Goal: Transaction & Acquisition: Purchase product/service

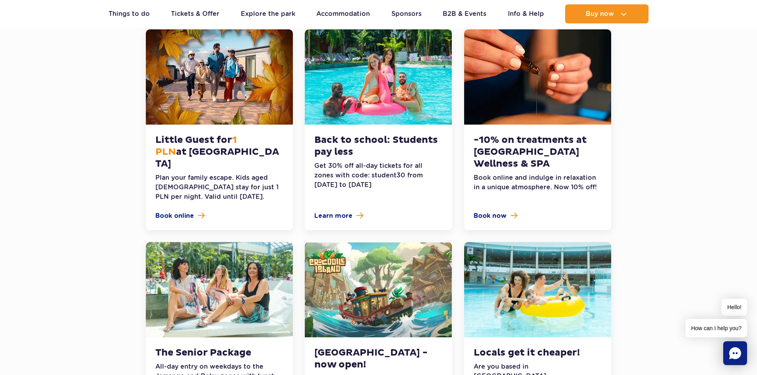
scroll to position [238, 0]
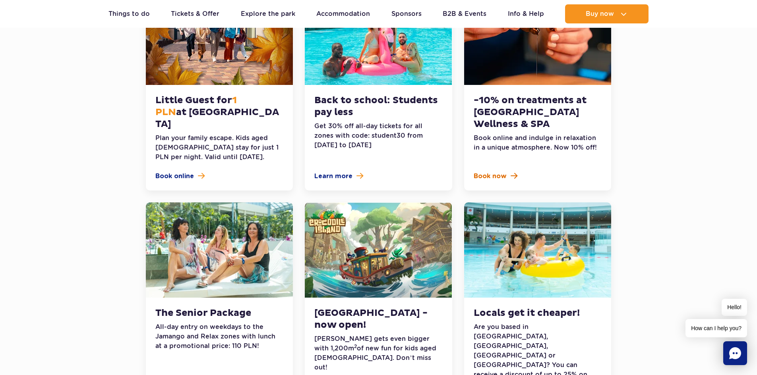
click at [502, 172] on span "Book now" at bounding box center [489, 177] width 33 height 10
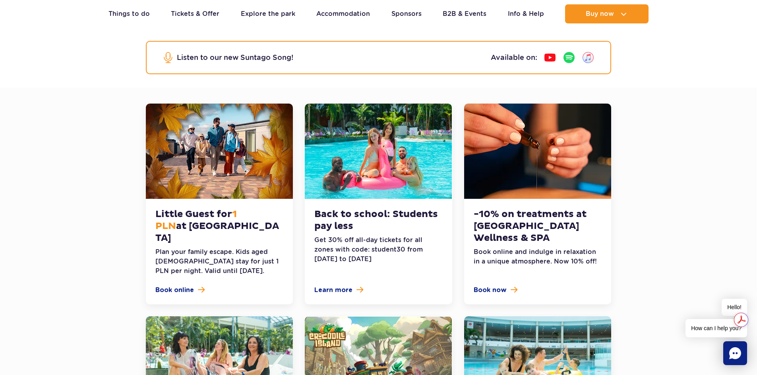
scroll to position [0, 0]
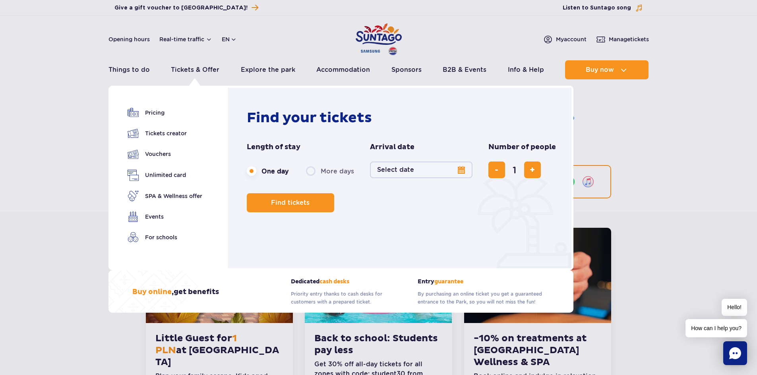
click at [442, 172] on button "Select date" at bounding box center [421, 170] width 102 height 17
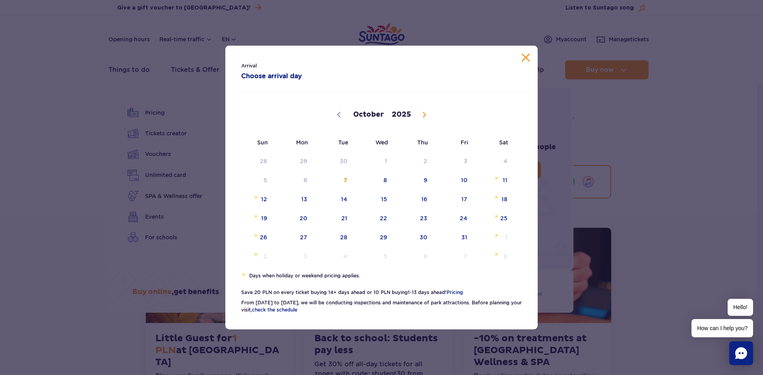
click at [422, 113] on icon at bounding box center [424, 115] width 6 height 6
select select "10"
click at [301, 198] on span "10" at bounding box center [293, 199] width 40 height 18
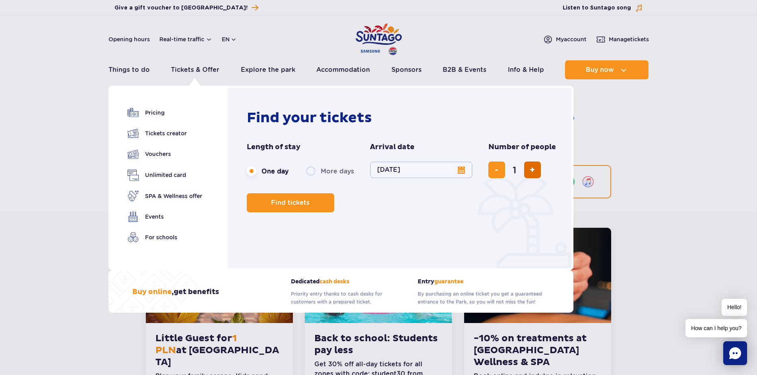
click at [535, 172] on button "add ticket" at bounding box center [532, 170] width 17 height 17
type input "2"
click at [290, 206] on span "Find tickets" at bounding box center [287, 202] width 39 height 7
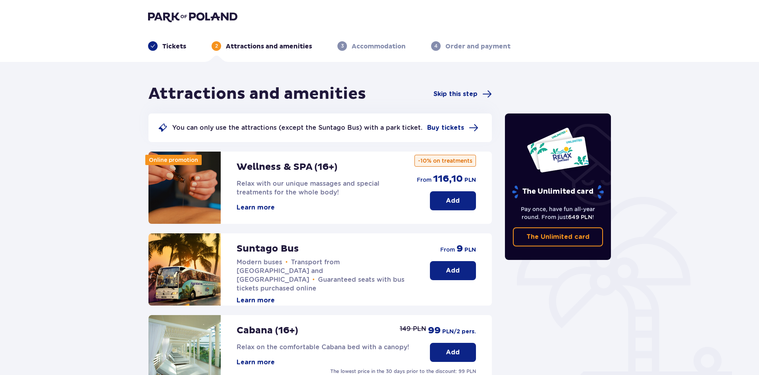
click at [466, 201] on button "Add" at bounding box center [453, 200] width 46 height 19
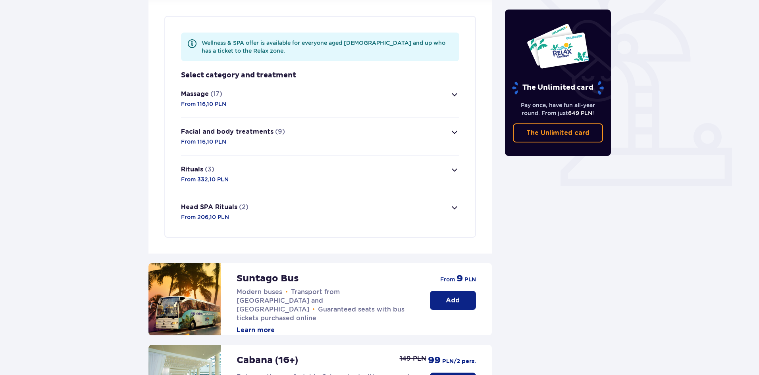
scroll to position [230, 0]
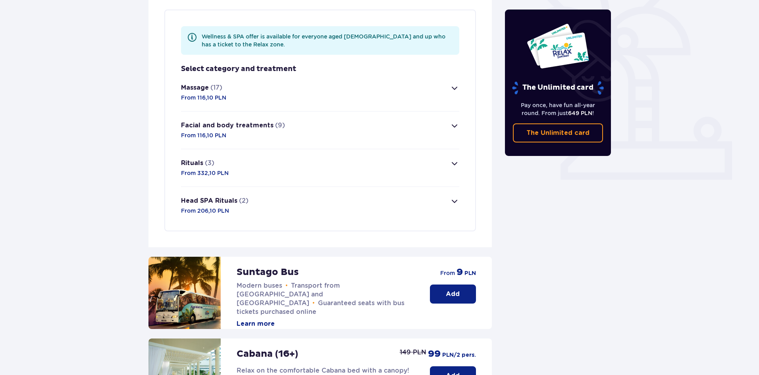
click at [452, 87] on span "button" at bounding box center [455, 88] width 10 height 10
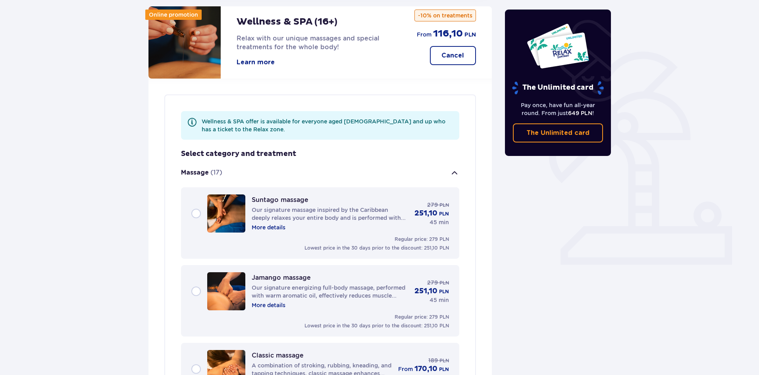
scroll to position [26, 0]
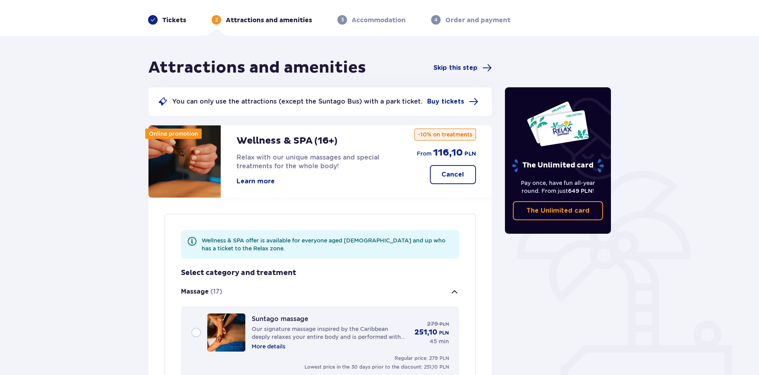
click at [455, 292] on span "button" at bounding box center [455, 293] width 10 height 10
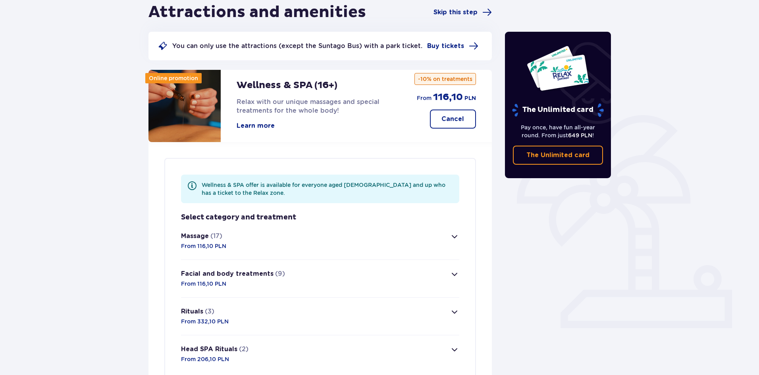
scroll to position [0, 0]
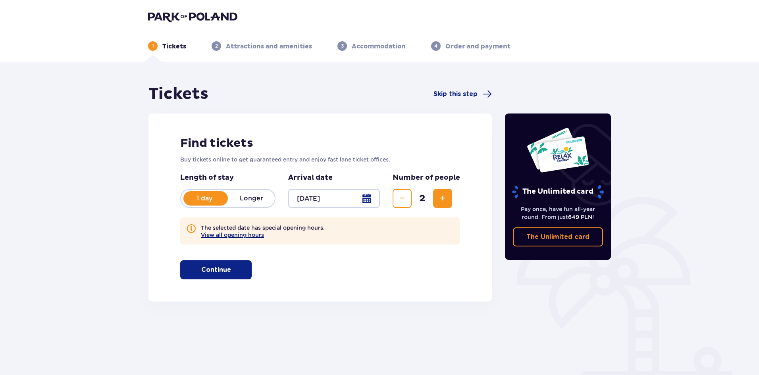
click at [244, 237] on button "View all opening hours" at bounding box center [232, 235] width 63 height 6
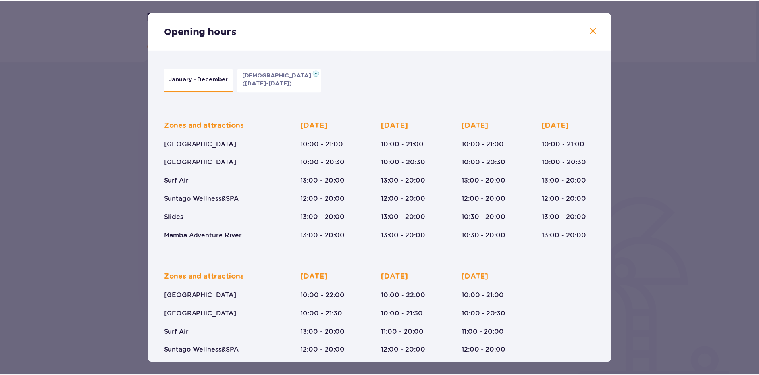
scroll to position [40, 0]
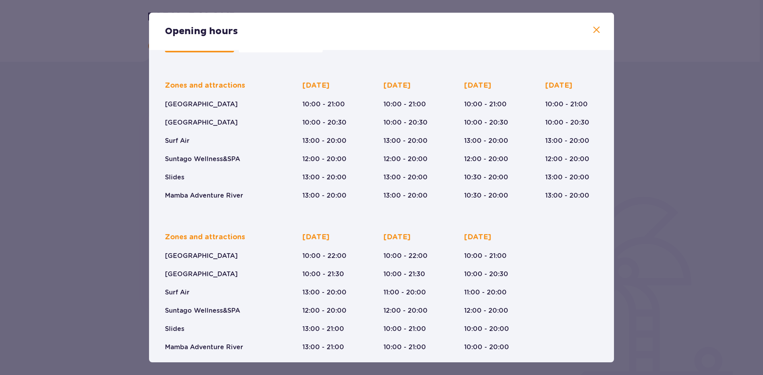
click at [588, 33] on div "Opening hours" at bounding box center [381, 31] width 465 height 37
click at [599, 28] on div "Opening hours" at bounding box center [381, 31] width 465 height 37
click at [597, 28] on span at bounding box center [596, 30] width 10 height 10
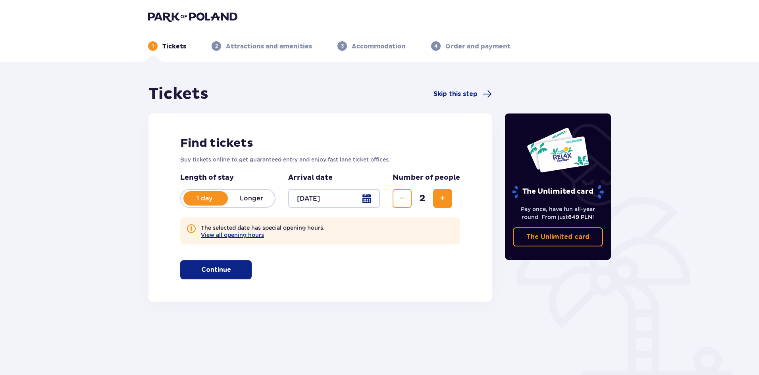
click at [233, 268] on span "button" at bounding box center [233, 270] width 10 height 10
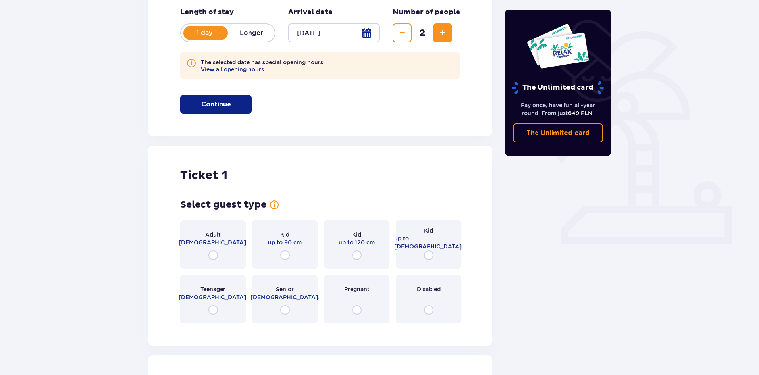
click at [233, 268] on div "Tickets Skip this step Find tickets Buy tickets online to get guaranteed entry …" at bounding box center [321, 256] width 344 height 675
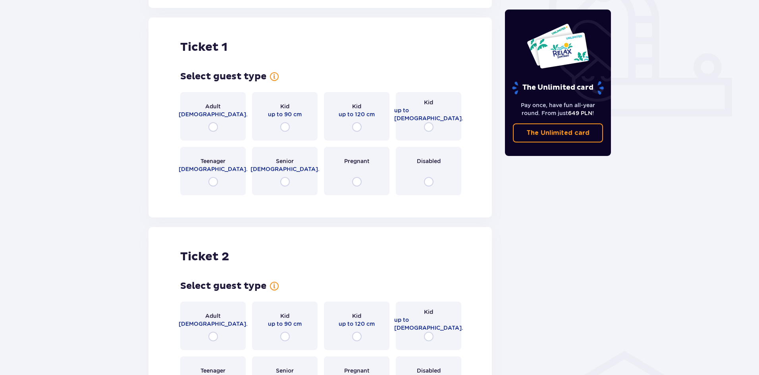
scroll to position [302, 0]
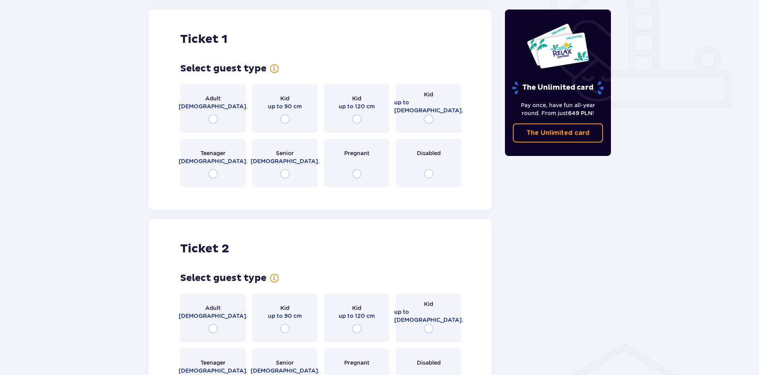
click at [213, 118] on input "radio" at bounding box center [214, 119] width 10 height 10
radio input "true"
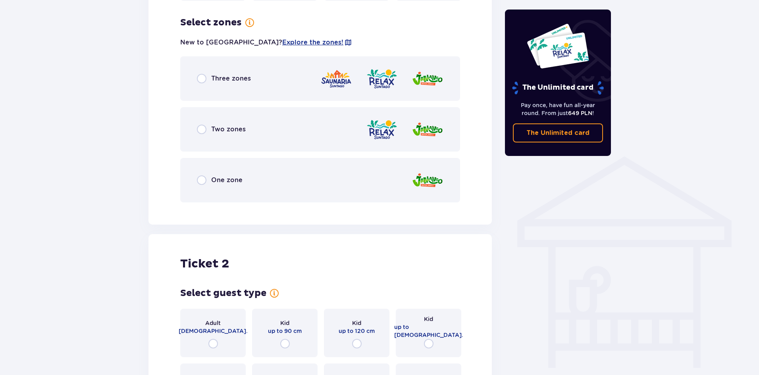
scroll to position [496, 0]
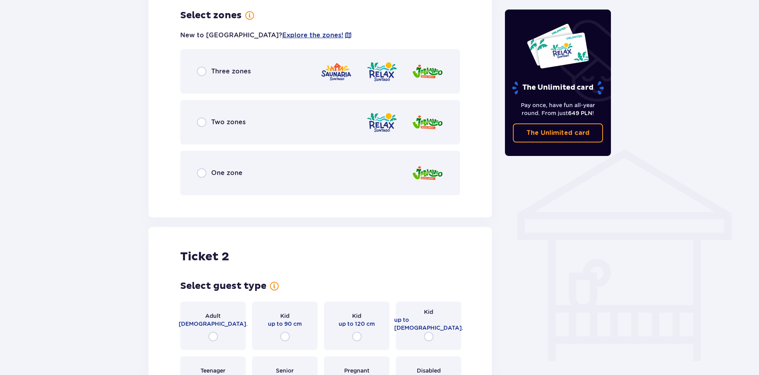
click at [202, 71] on input "radio" at bounding box center [202, 72] width 10 height 10
radio input "true"
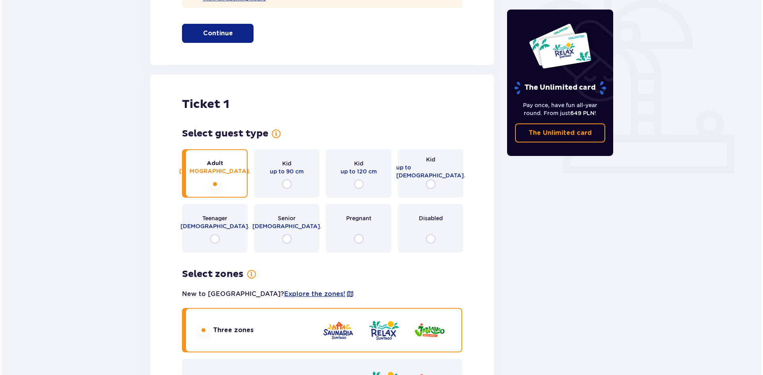
scroll to position [92, 0]
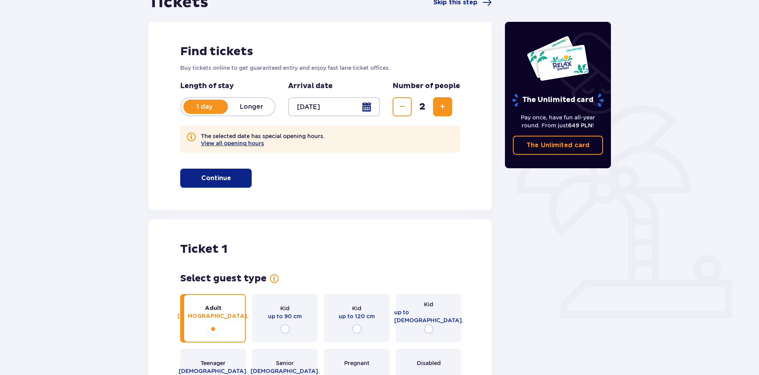
click at [338, 105] on div at bounding box center [334, 106] width 92 height 19
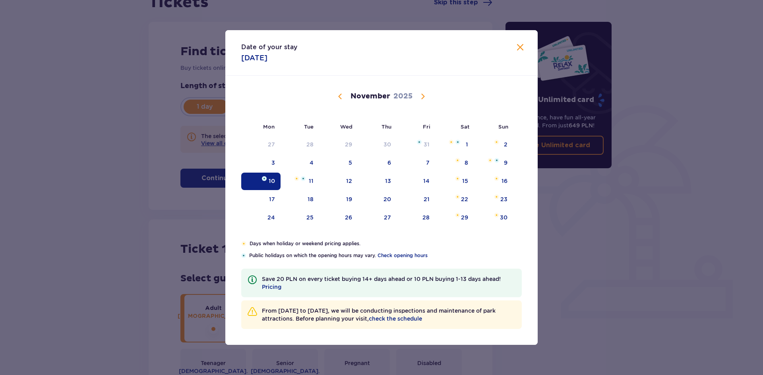
click at [419, 95] on span "Next month" at bounding box center [423, 97] width 10 height 10
click at [349, 218] on div "31" at bounding box center [350, 218] width 6 height 8
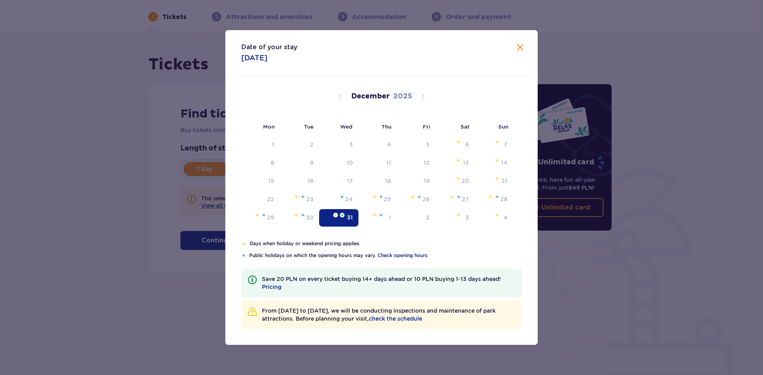
type input "31.12.25"
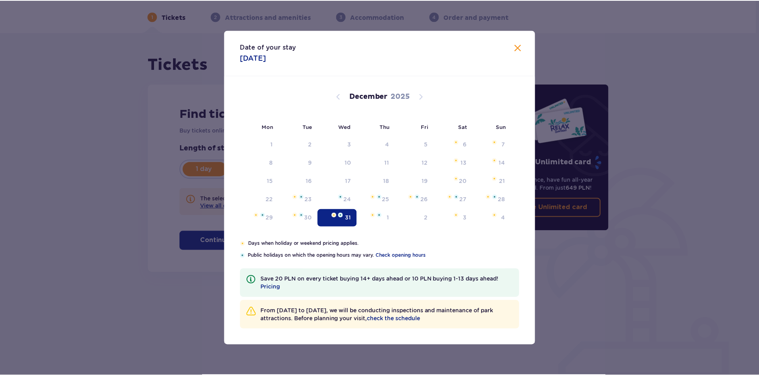
scroll to position [29, 0]
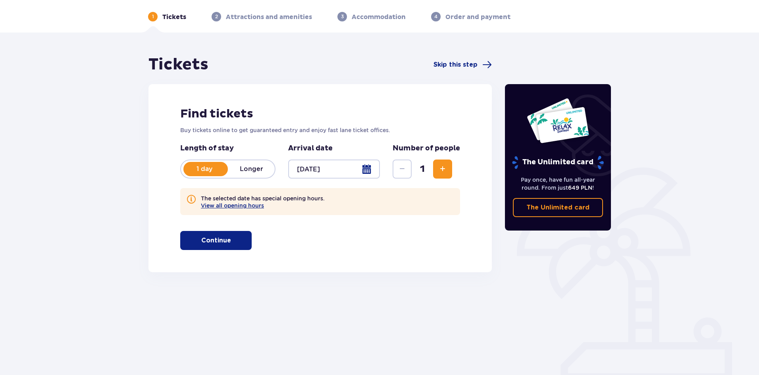
click at [252, 170] on p "Longer" at bounding box center [251, 169] width 47 height 9
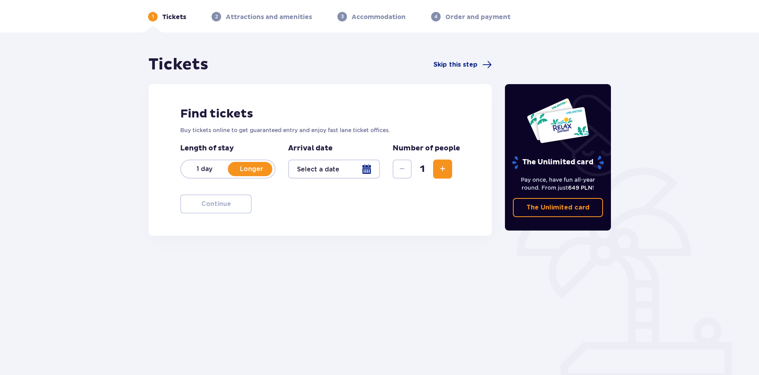
click at [359, 170] on div at bounding box center [334, 169] width 92 height 19
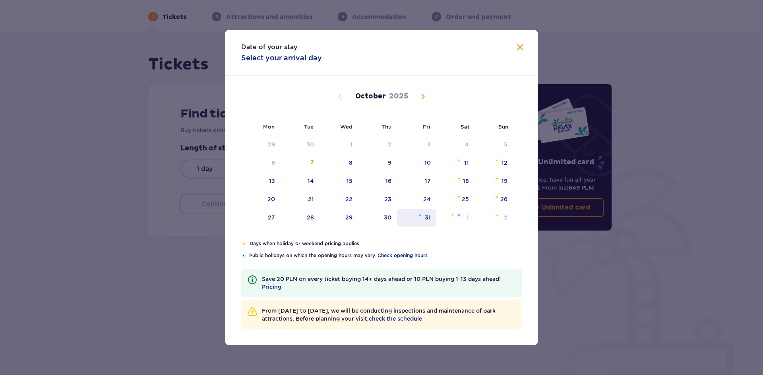
click at [419, 216] on img at bounding box center [419, 215] width 5 height 5
click at [464, 220] on div "1" at bounding box center [455, 217] width 39 height 17
type input "31.10.25 - 01.11.25"
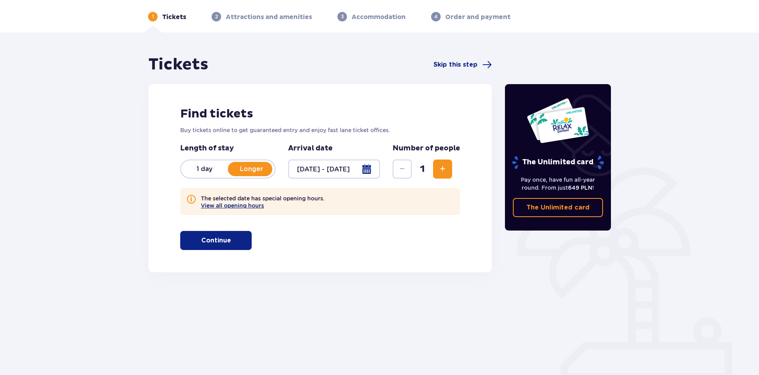
click at [244, 205] on button "View all opening hours" at bounding box center [232, 206] width 63 height 6
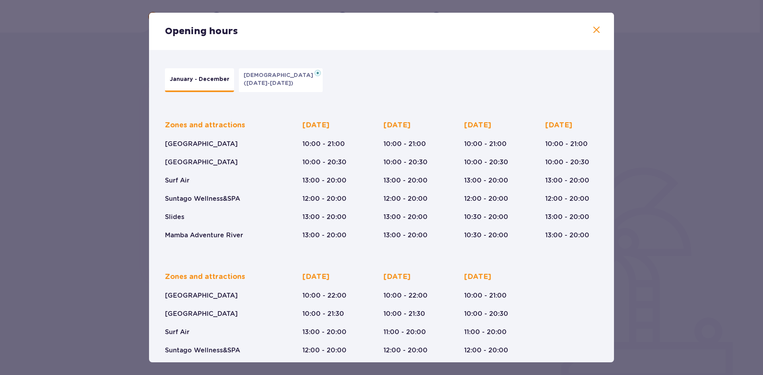
click at [595, 30] on span at bounding box center [596, 30] width 10 height 10
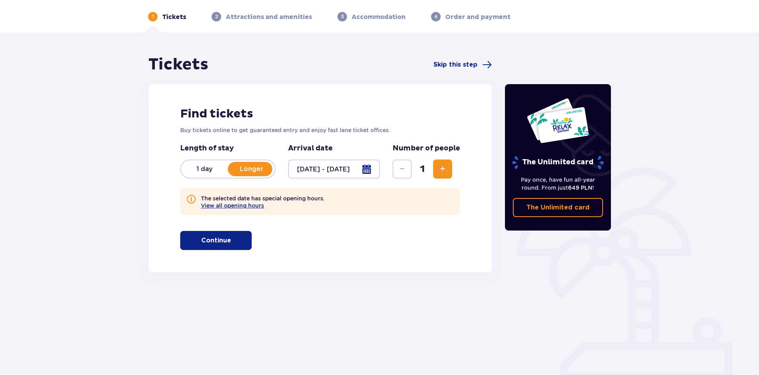
click at [440, 168] on span "Increase" at bounding box center [443, 169] width 10 height 10
click at [226, 245] on button "Continue" at bounding box center [215, 240] width 71 height 19
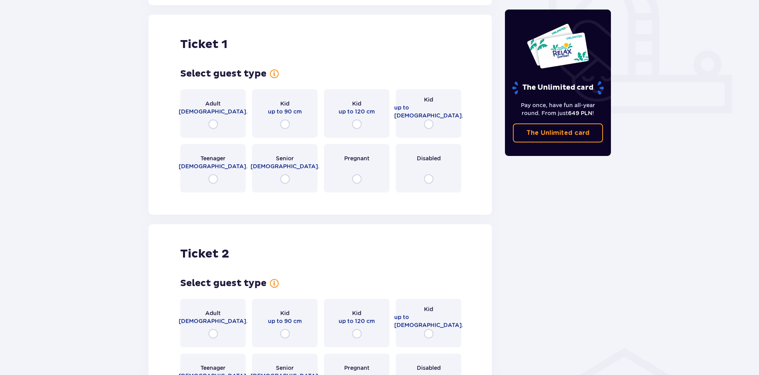
scroll to position [302, 0]
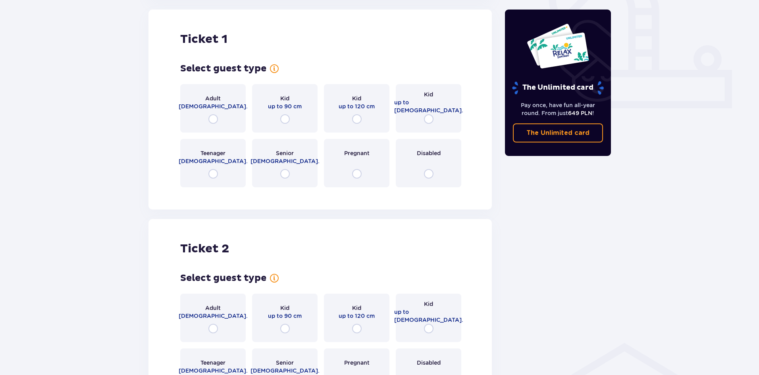
click at [214, 123] on input "radio" at bounding box center [214, 119] width 10 height 10
radio input "true"
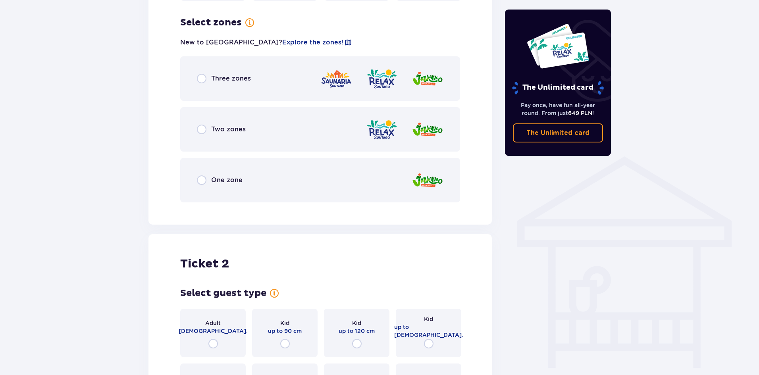
scroll to position [496, 0]
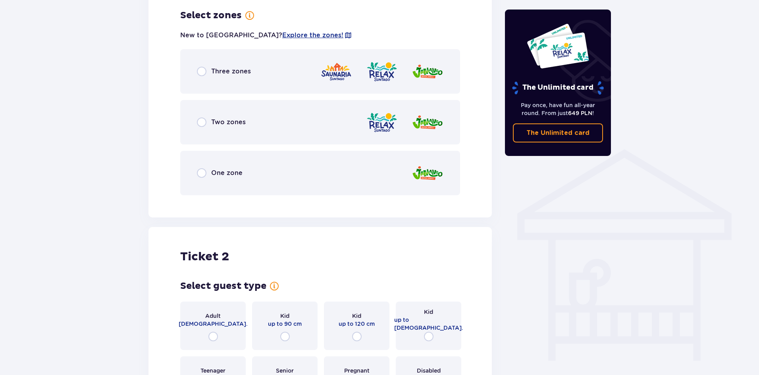
click at [205, 71] on input "radio" at bounding box center [202, 72] width 10 height 10
radio input "true"
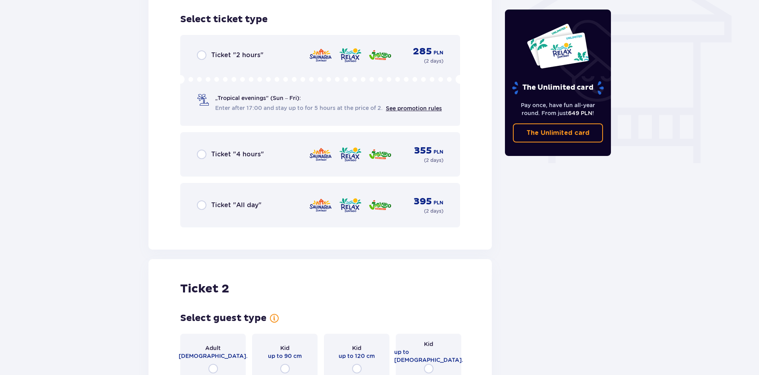
scroll to position [697, 0]
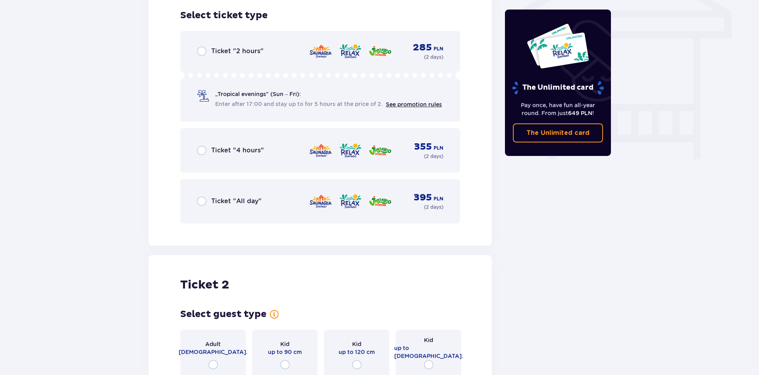
click at [201, 203] on input "radio" at bounding box center [202, 202] width 10 height 10
radio input "true"
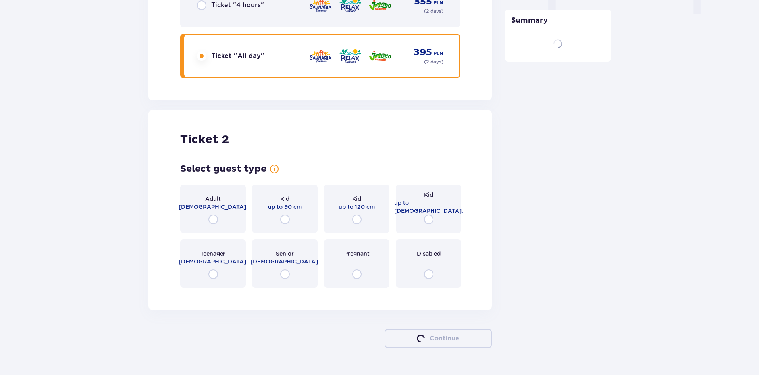
scroll to position [863, 0]
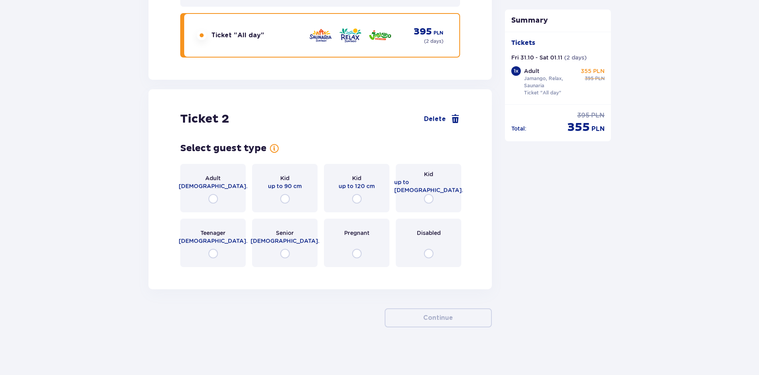
click at [213, 199] on input "radio" at bounding box center [214, 199] width 10 height 10
radio input "true"
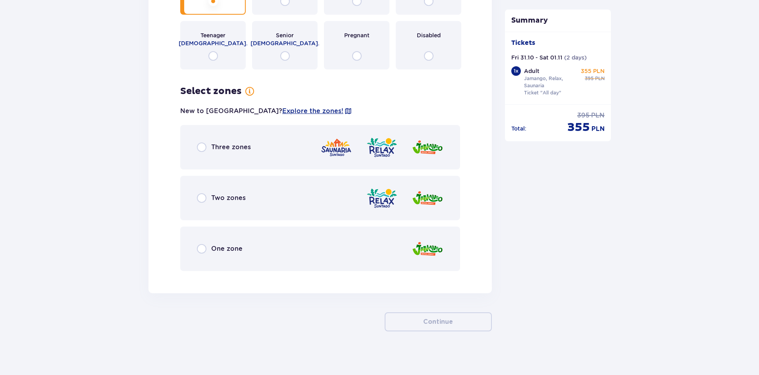
scroll to position [1065, 0]
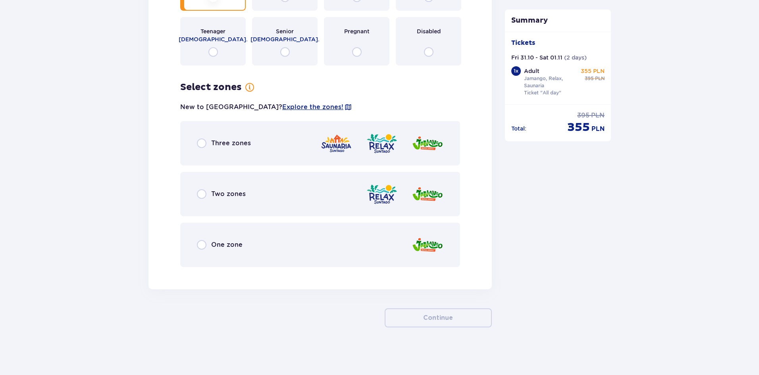
click at [203, 146] on input "radio" at bounding box center [202, 144] width 10 height 10
radio input "true"
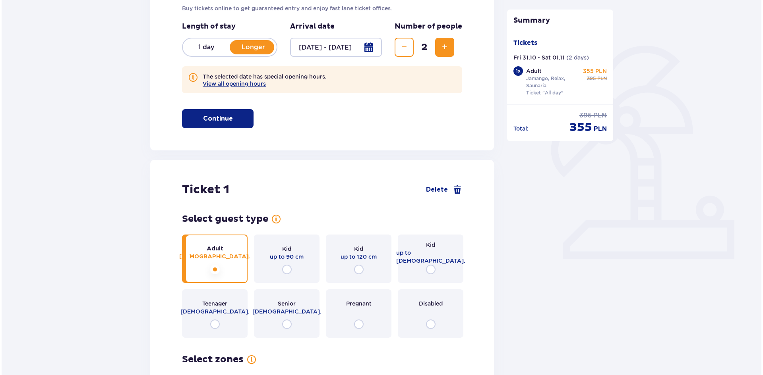
scroll to position [143, 0]
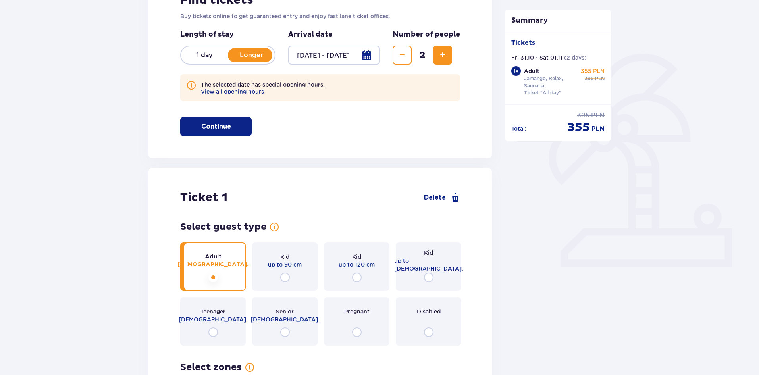
click at [342, 58] on div at bounding box center [334, 55] width 92 height 19
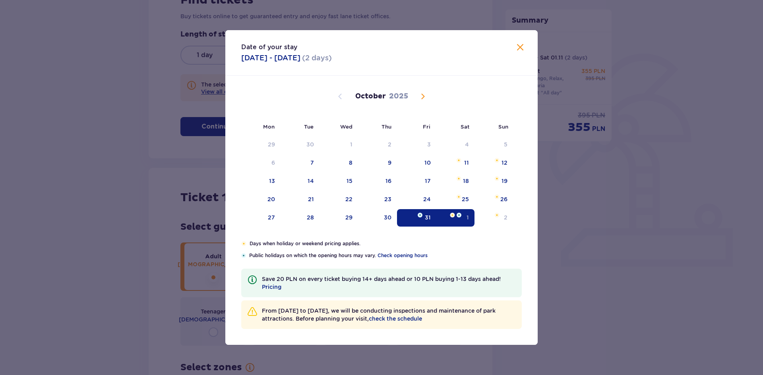
click at [423, 98] on span "Next month" at bounding box center [423, 97] width 10 height 10
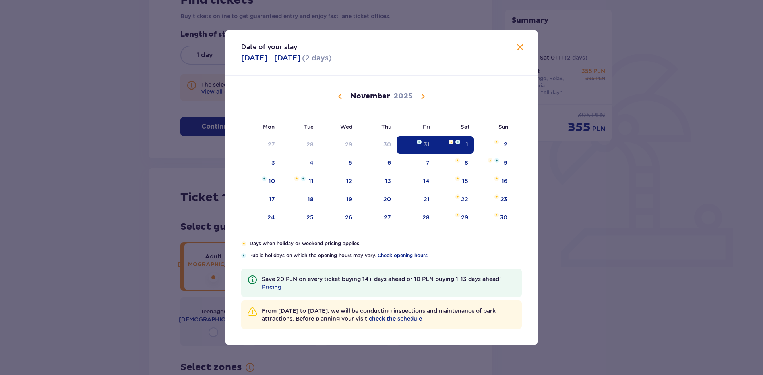
click at [423, 98] on span "Next month" at bounding box center [423, 97] width 10 height 10
click at [346, 221] on div "31" at bounding box center [338, 217] width 39 height 17
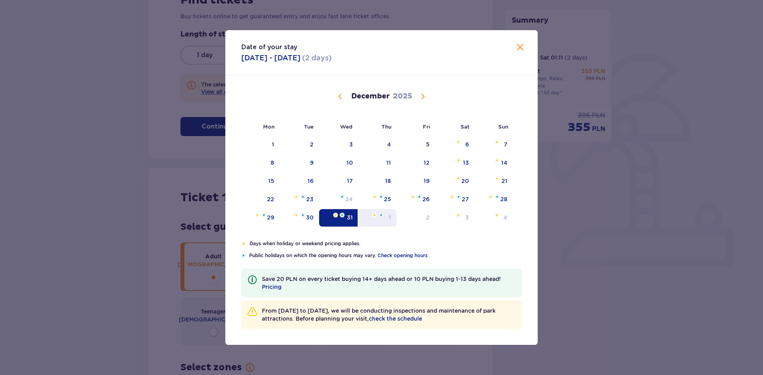
click at [384, 218] on div "1" at bounding box center [377, 217] width 39 height 17
type input "31.12.25 - 01.01.26"
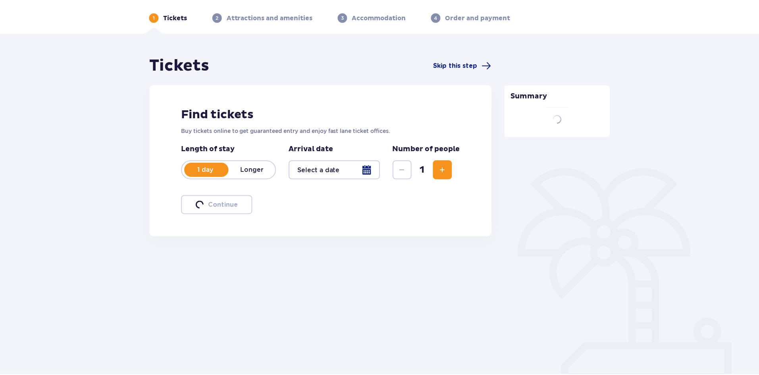
scroll to position [29, 0]
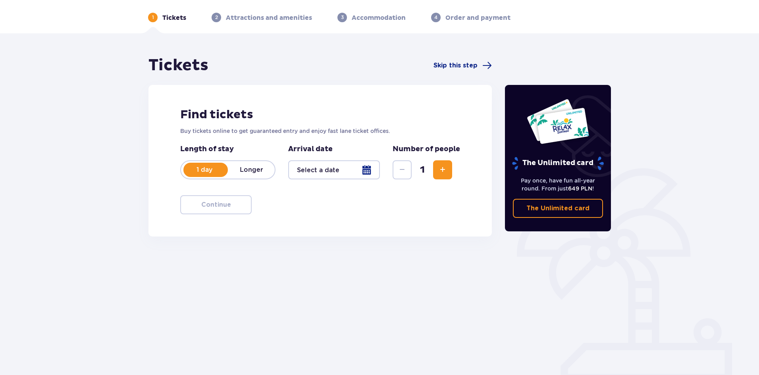
click at [342, 173] on div at bounding box center [334, 169] width 92 height 19
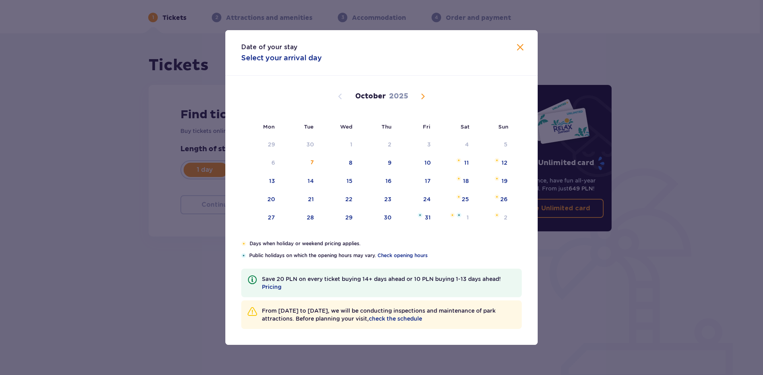
click at [520, 46] on span "Close" at bounding box center [520, 48] width 10 height 10
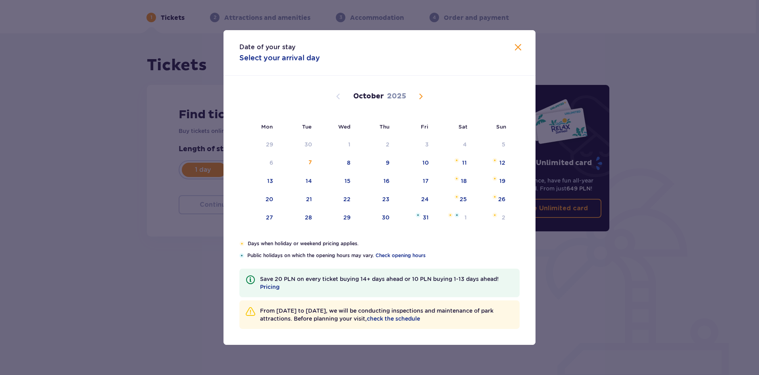
scroll to position [29, 0]
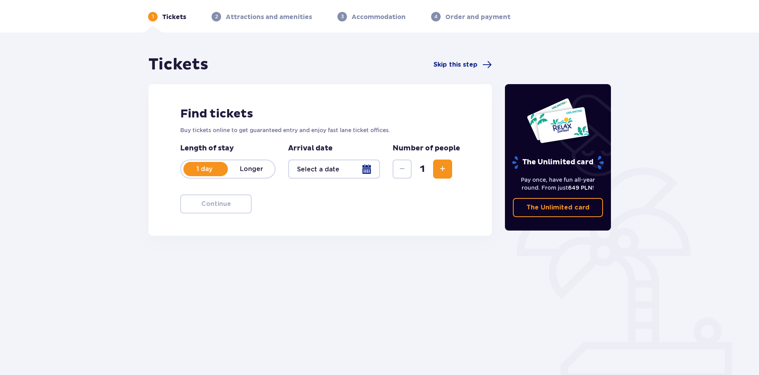
click at [252, 175] on div "1 day Longer" at bounding box center [227, 169] width 95 height 19
click at [339, 170] on div at bounding box center [334, 169] width 92 height 19
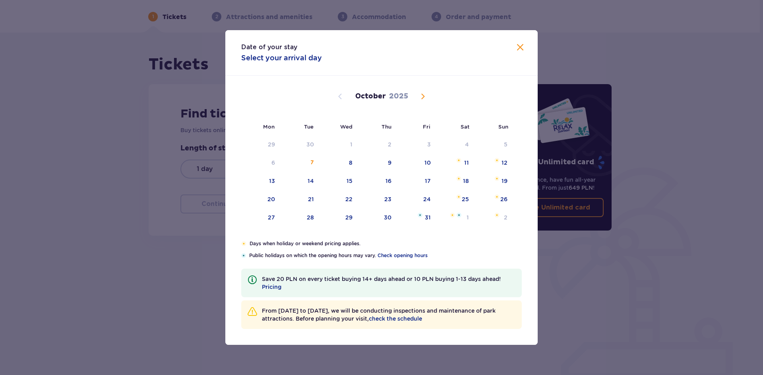
click at [425, 98] on span "Next month" at bounding box center [423, 97] width 10 height 10
click at [424, 97] on span "Next month" at bounding box center [423, 97] width 10 height 10
click at [348, 215] on div "31" at bounding box center [350, 218] width 6 height 8
click at [385, 218] on div "1" at bounding box center [377, 217] width 39 height 17
type input "31.12.25 - 01.01.26"
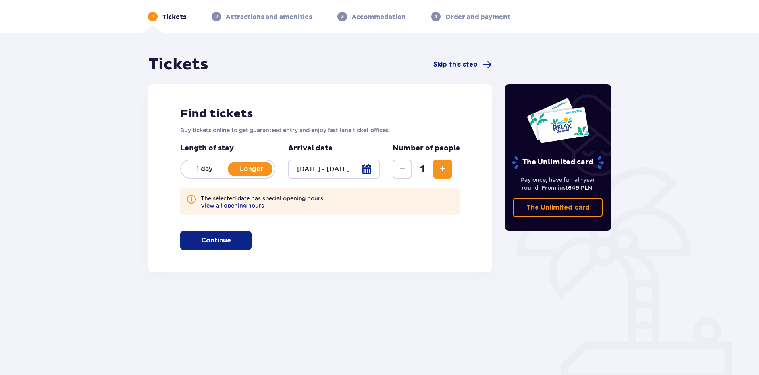
click at [447, 171] on span "Increase" at bounding box center [443, 169] width 10 height 10
click at [225, 244] on button "Continue" at bounding box center [215, 240] width 71 height 19
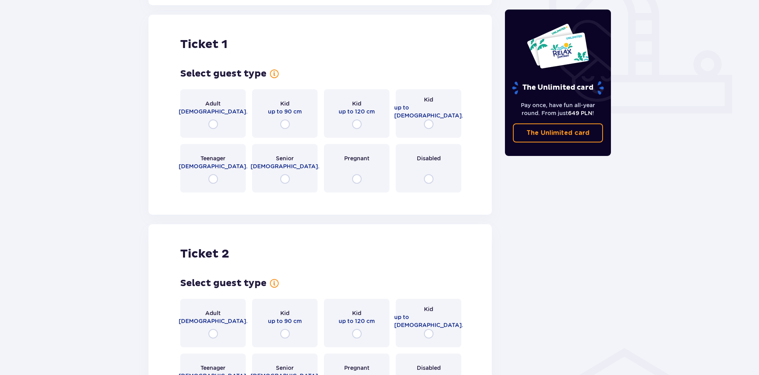
scroll to position [302, 0]
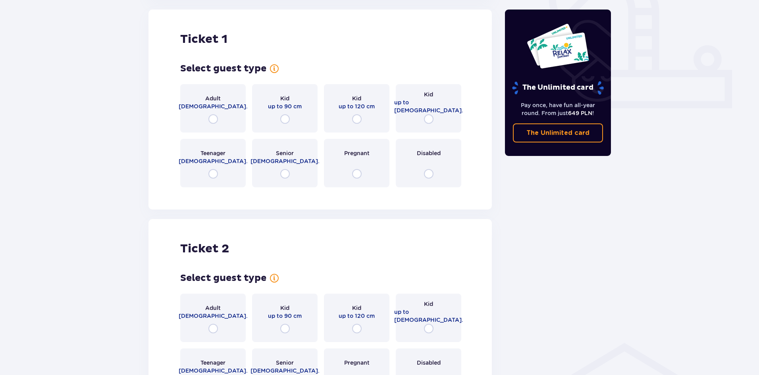
click at [210, 118] on input "radio" at bounding box center [214, 119] width 10 height 10
radio input "true"
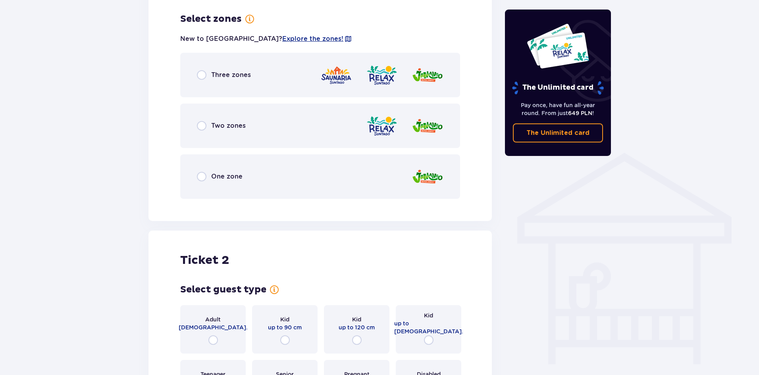
scroll to position [496, 0]
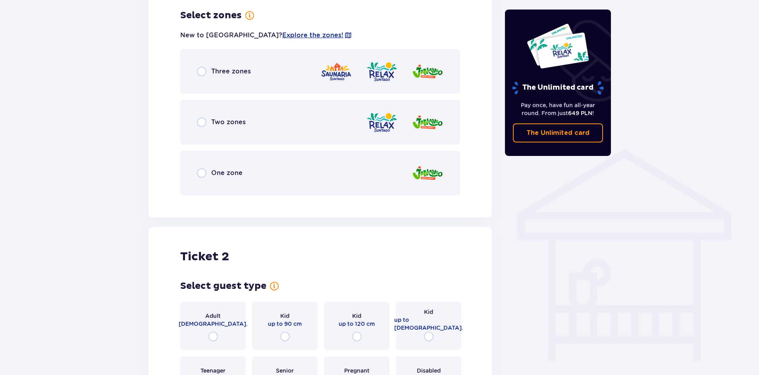
click at [202, 74] on input "radio" at bounding box center [202, 72] width 10 height 10
radio input "true"
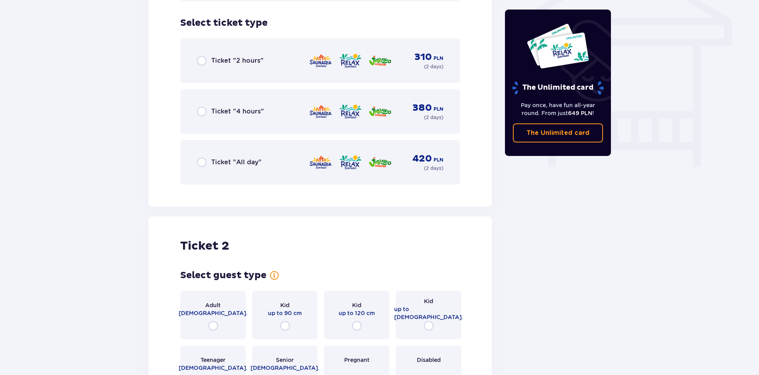
scroll to position [697, 0]
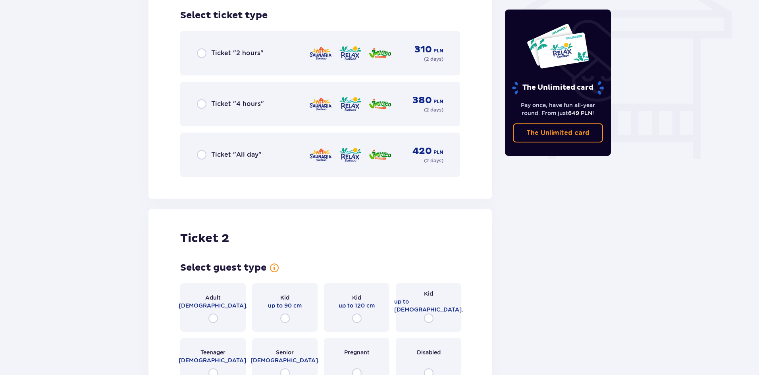
click at [201, 155] on input "radio" at bounding box center [202, 155] width 10 height 10
radio input "true"
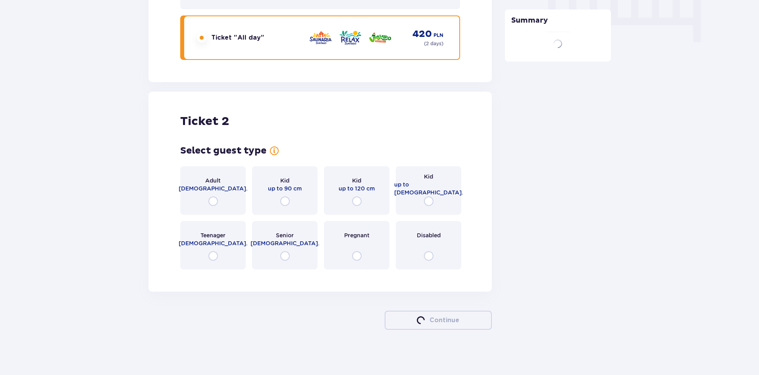
scroll to position [817, 0]
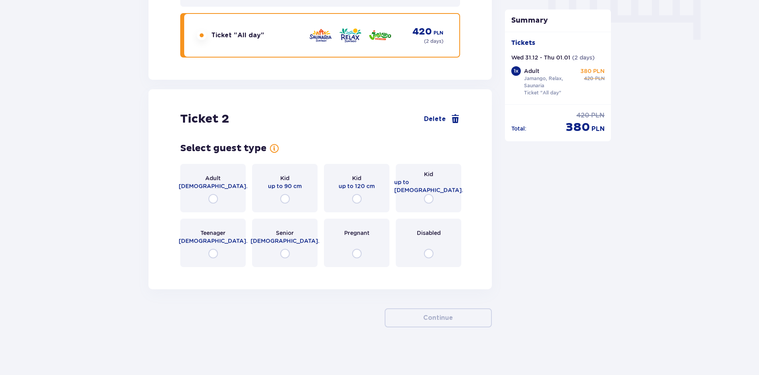
click at [214, 196] on input "radio" at bounding box center [214, 199] width 10 height 10
radio input "true"
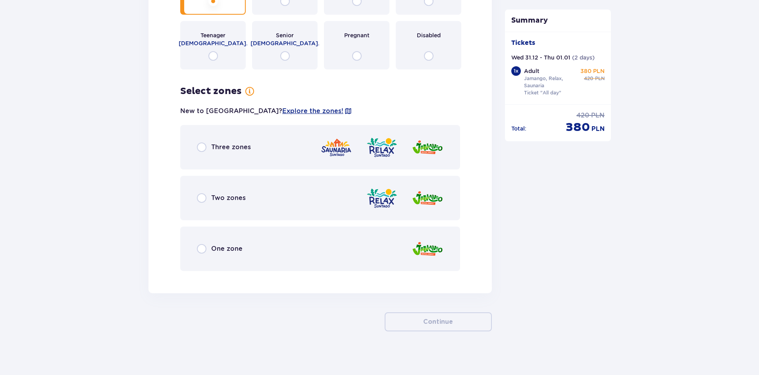
scroll to position [1019, 0]
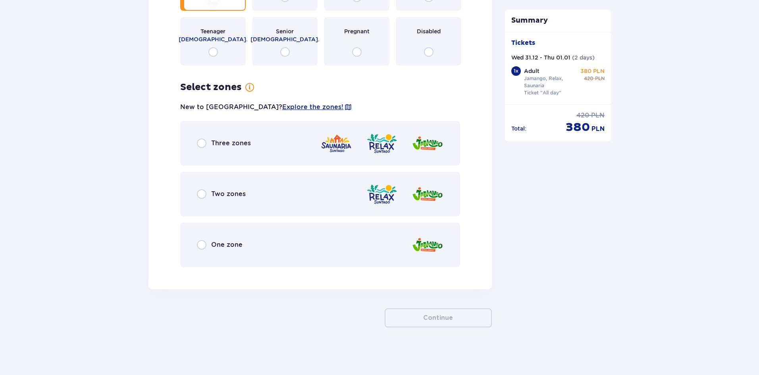
click at [201, 143] on input "radio" at bounding box center [202, 144] width 10 height 10
radio input "true"
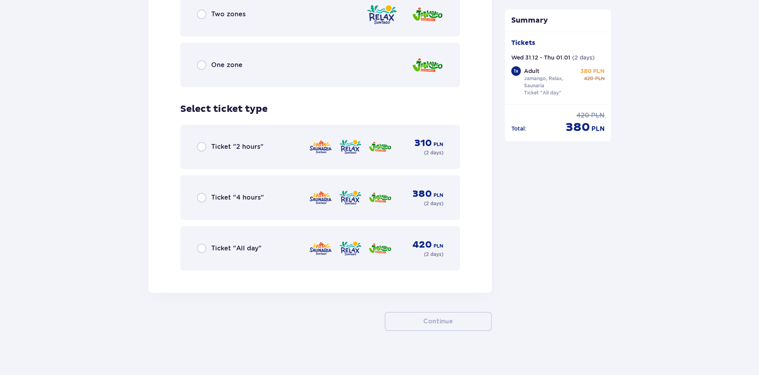
scroll to position [1202, 0]
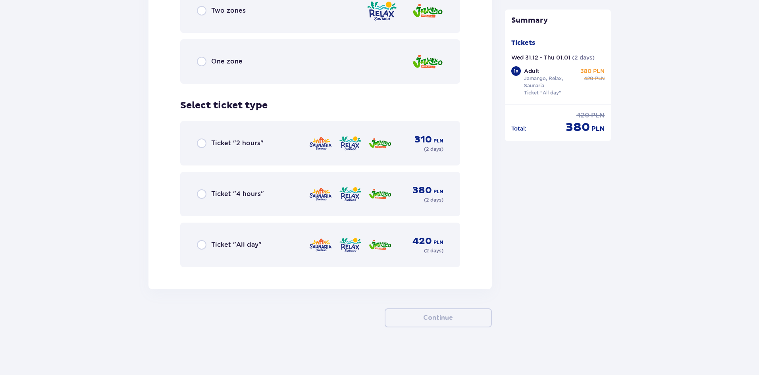
click at [204, 247] on input "radio" at bounding box center [202, 245] width 10 height 10
radio input "true"
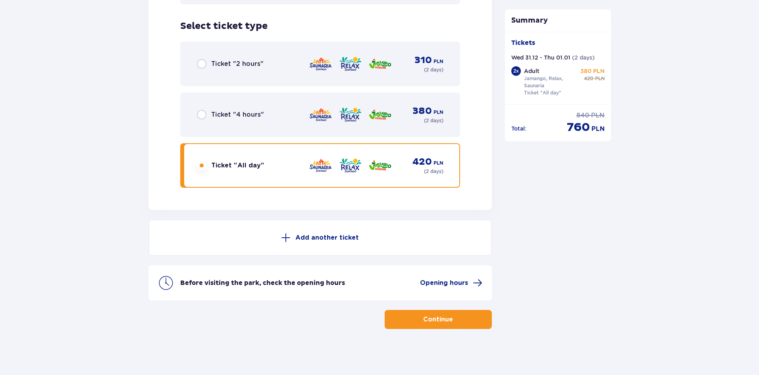
scroll to position [1283, 0]
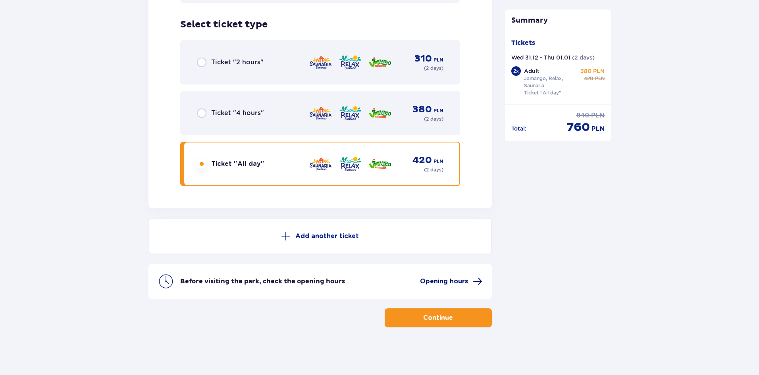
click at [454, 284] on span "Opening hours" at bounding box center [444, 281] width 48 height 9
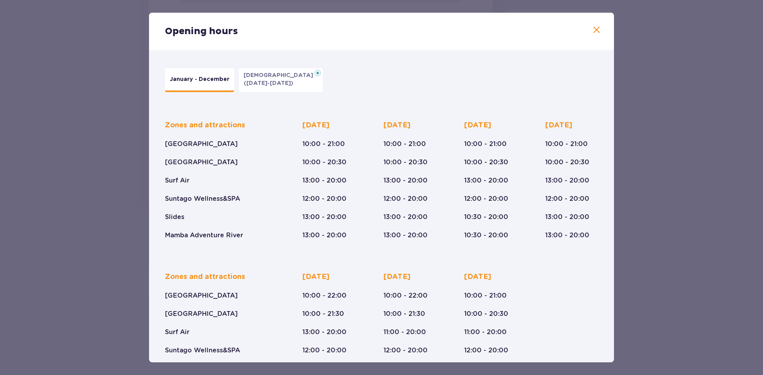
click at [593, 28] on span at bounding box center [596, 30] width 10 height 10
